Goal: Complete application form

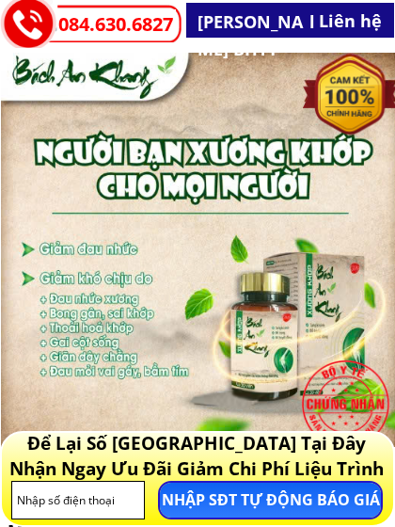
type input "0348682882"
type input "Thoát vị đĩađệm thần kinh toại xuống chân đau gối"
type input "0348682882"
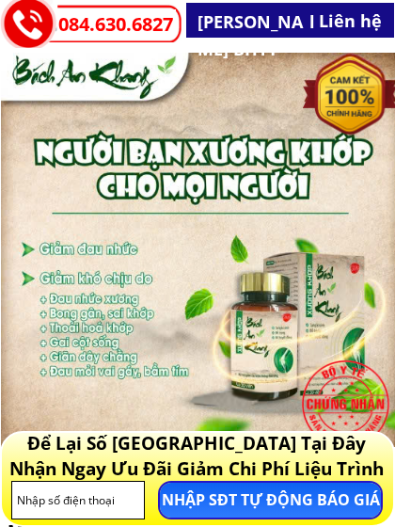
type input "0348682882"
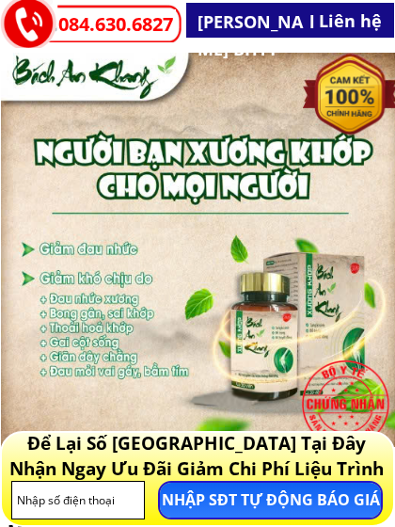
type input "0348682882"
type input "Thoát vị đĩađệm thần kinh toại xuống chân đau gối"
type input "0348682882"
type input "Thoát vị đĩađệm thần kinh toại xuống chân đau gối"
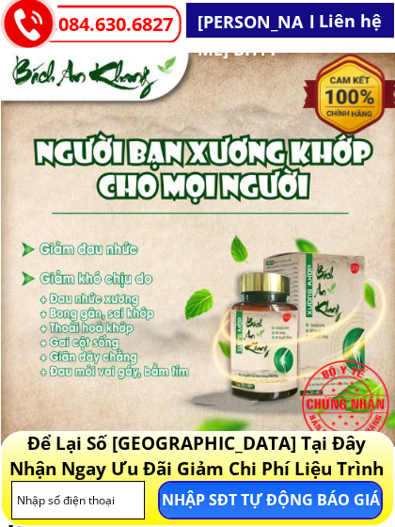
type input "0348682882"
type input "Thoát vị đĩađệm thần kinh toại xuống chân đau gối"
type input "0348682882"
type input "Thoát vị đĩađệm thần kinh toại xuống chân đau gối"
type input "0348682882"
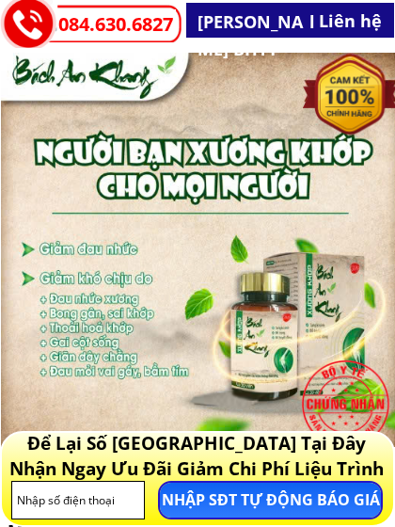
type input "0348682882"
